Goal: Task Accomplishment & Management: Complete application form

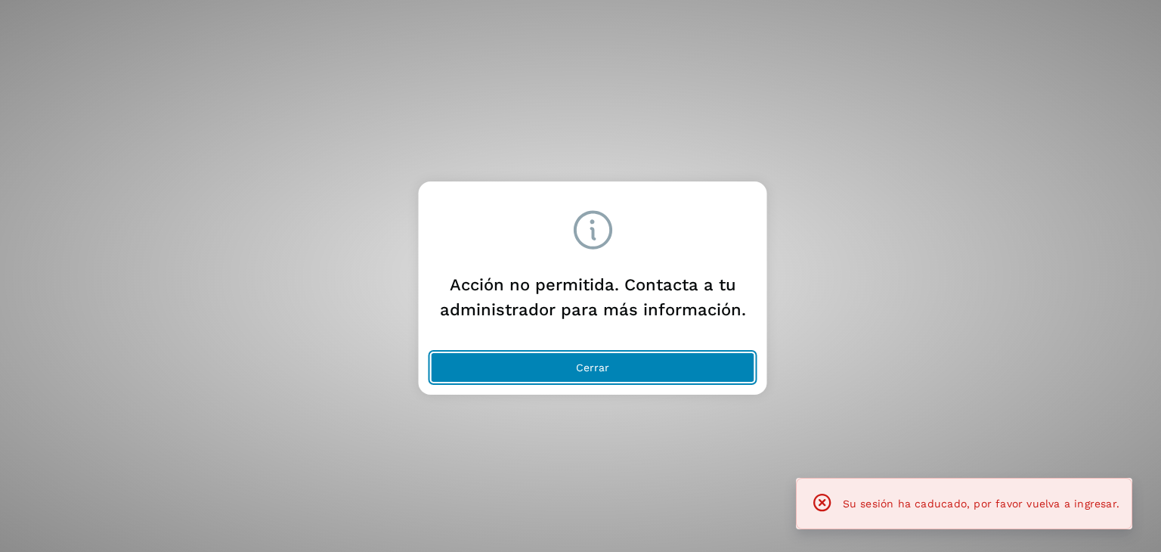
click at [571, 364] on button "Cerrar" at bounding box center [593, 367] width 324 height 30
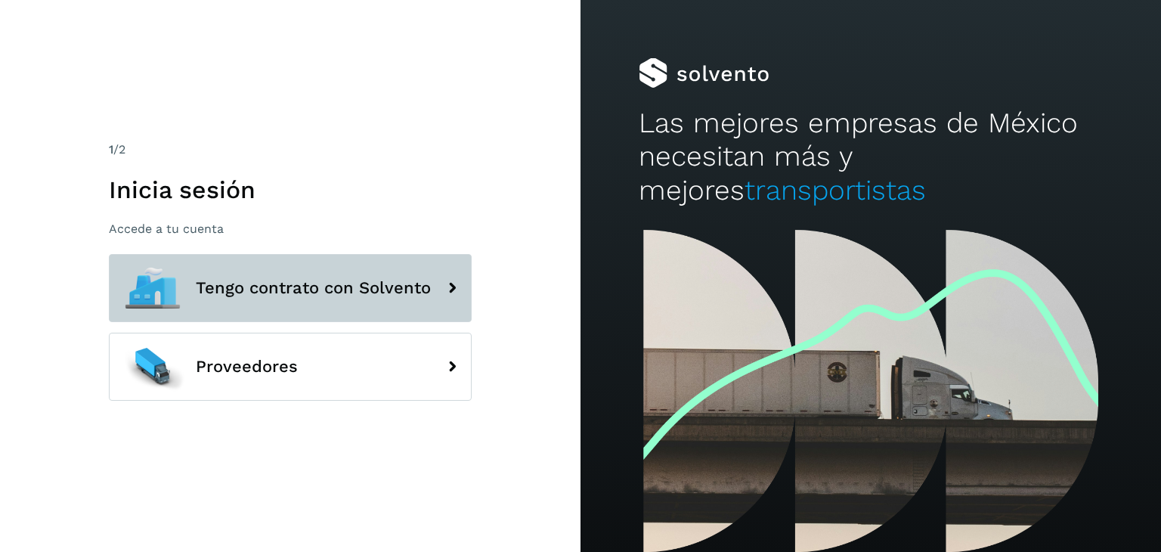
click at [184, 285] on div at bounding box center [153, 288] width 68 height 68
click at [254, 288] on span "Tengo contrato con Solvento" at bounding box center [313, 288] width 235 height 18
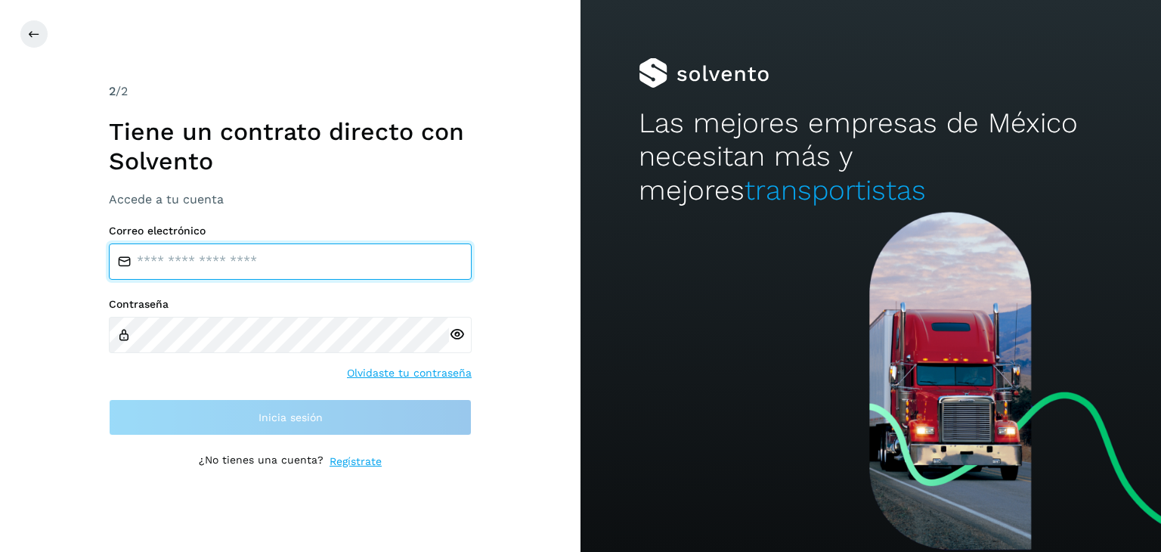
click at [194, 263] on input "email" at bounding box center [290, 261] width 363 height 36
type input "**********"
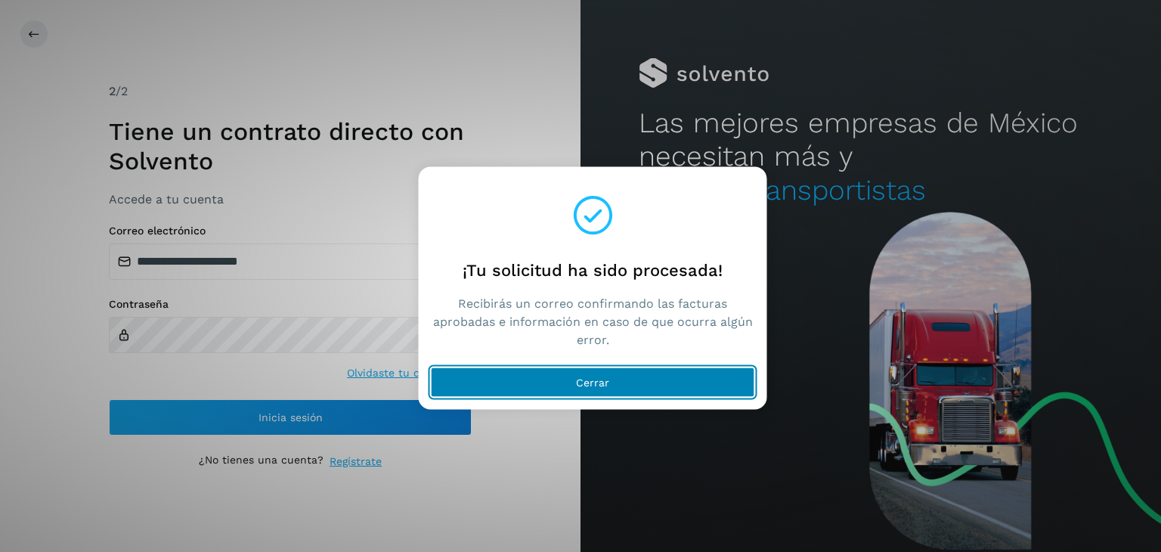
click at [591, 388] on button "Cerrar" at bounding box center [593, 382] width 324 height 30
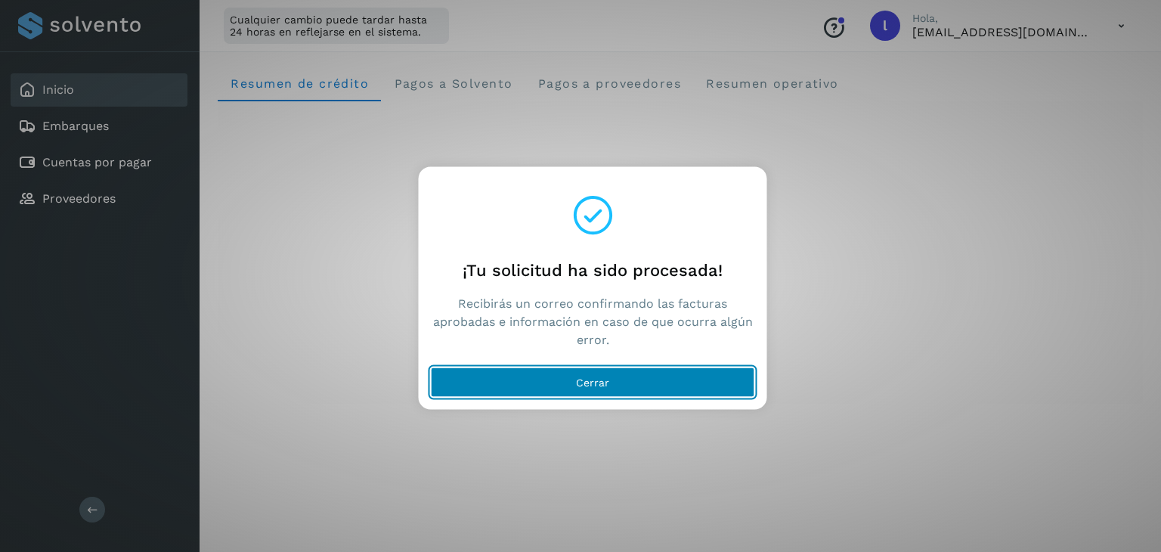
click at [520, 383] on button "Cerrar" at bounding box center [593, 382] width 324 height 30
